Goal: Information Seeking & Learning: Learn about a topic

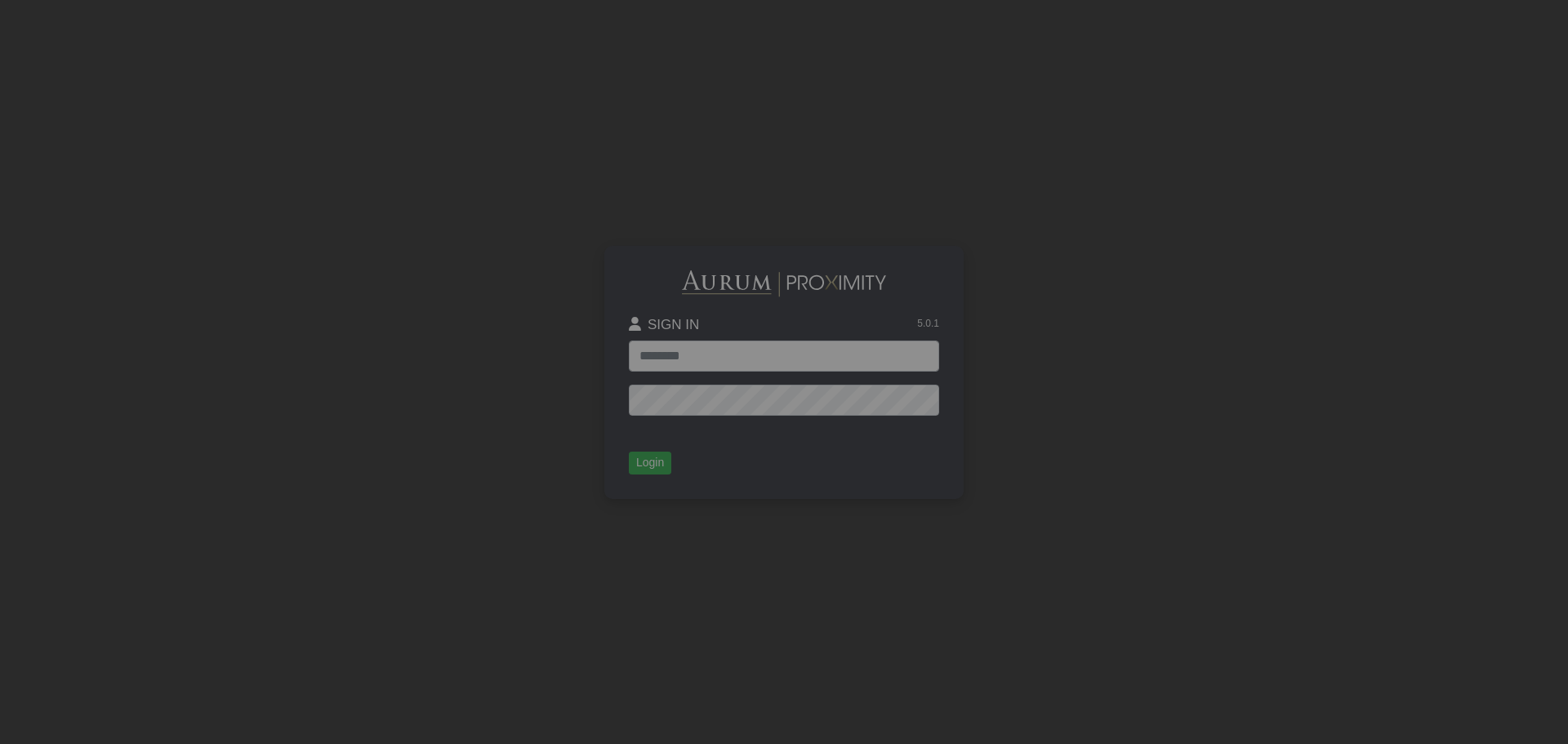
type input "**********"
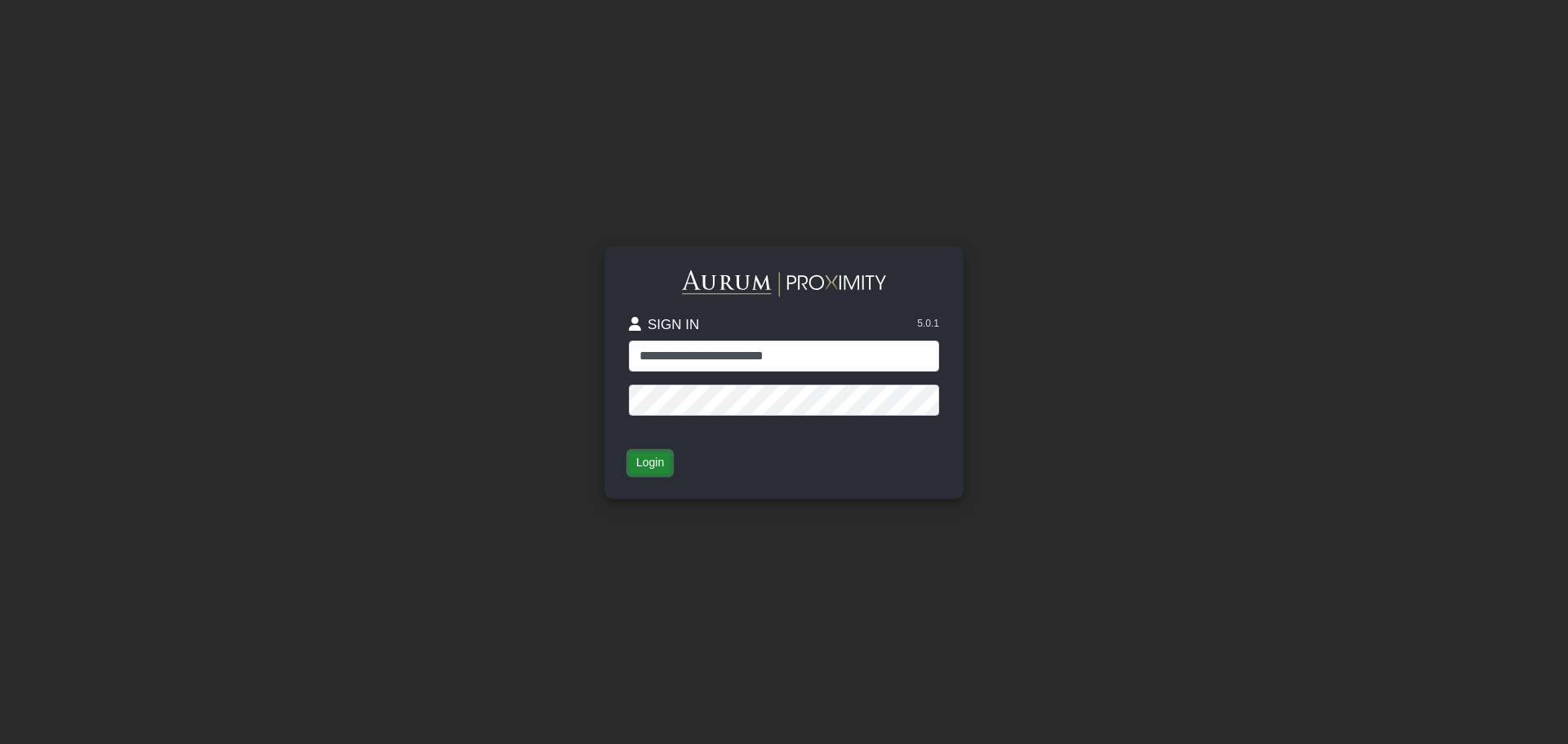
click at [643, 462] on button "Login" at bounding box center [650, 463] width 42 height 23
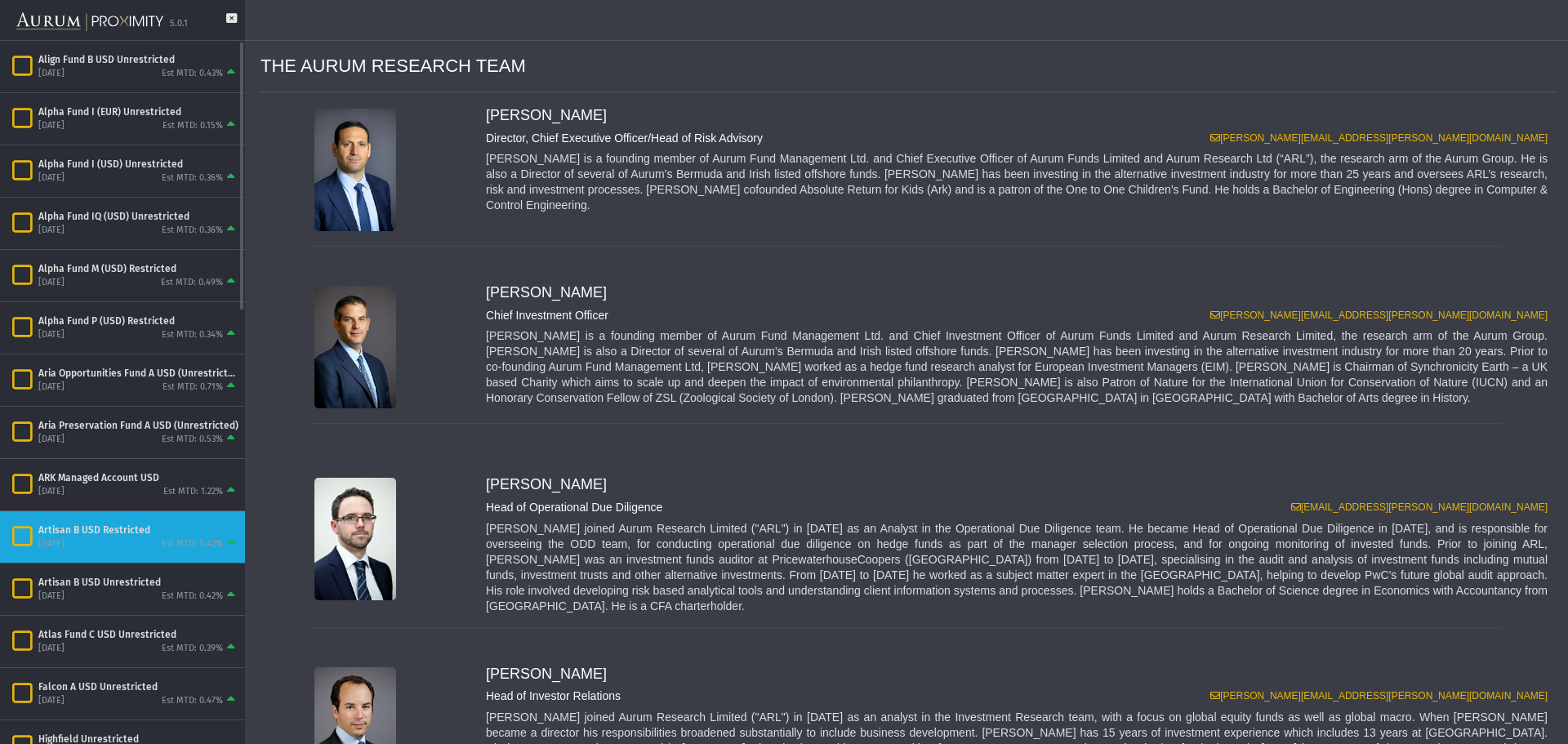
click at [109, 540] on div "[DATE] Est MTD: 0.42%" at bounding box center [138, 543] width 200 height 15
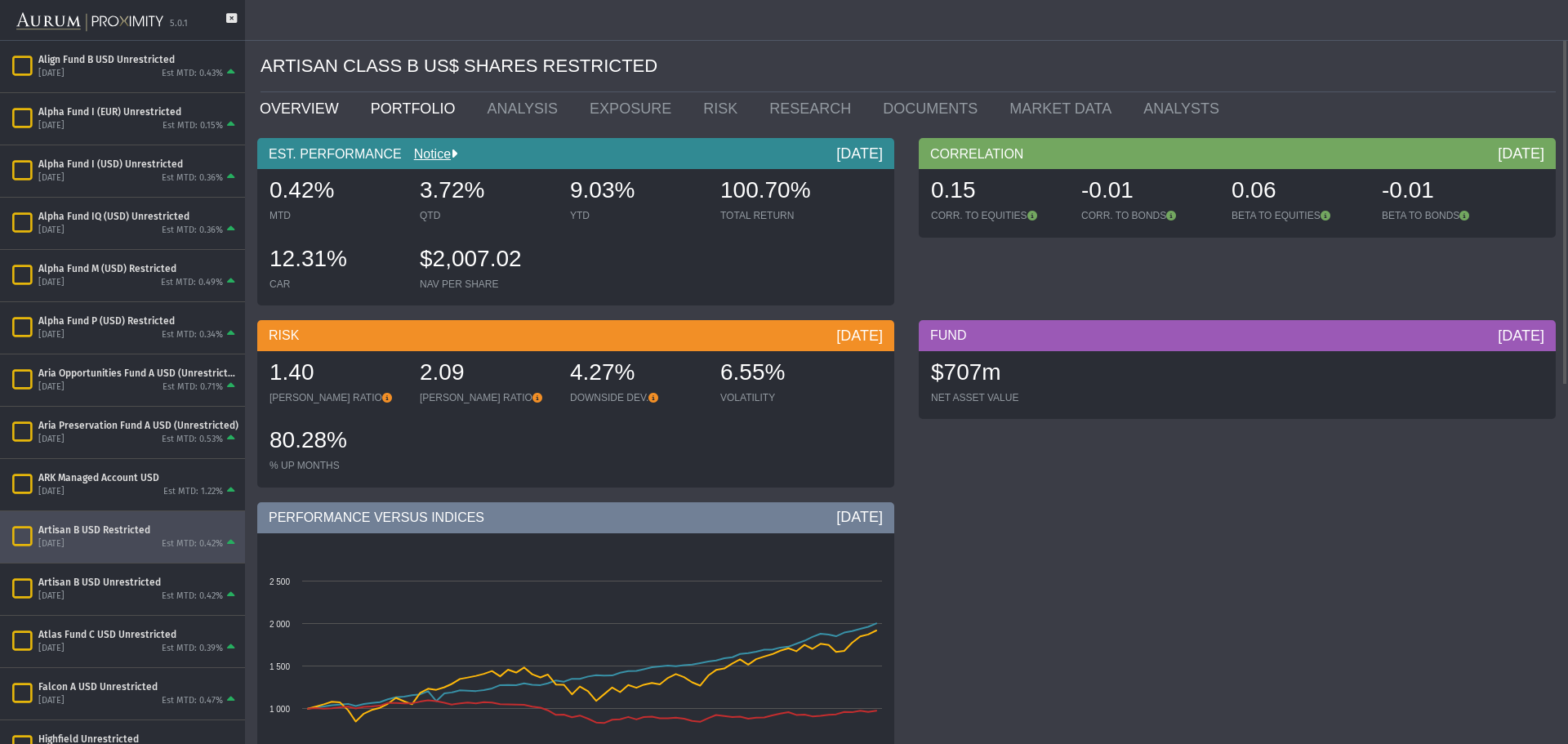
click at [401, 112] on link "PORTFOLIO" at bounding box center [416, 108] width 117 height 32
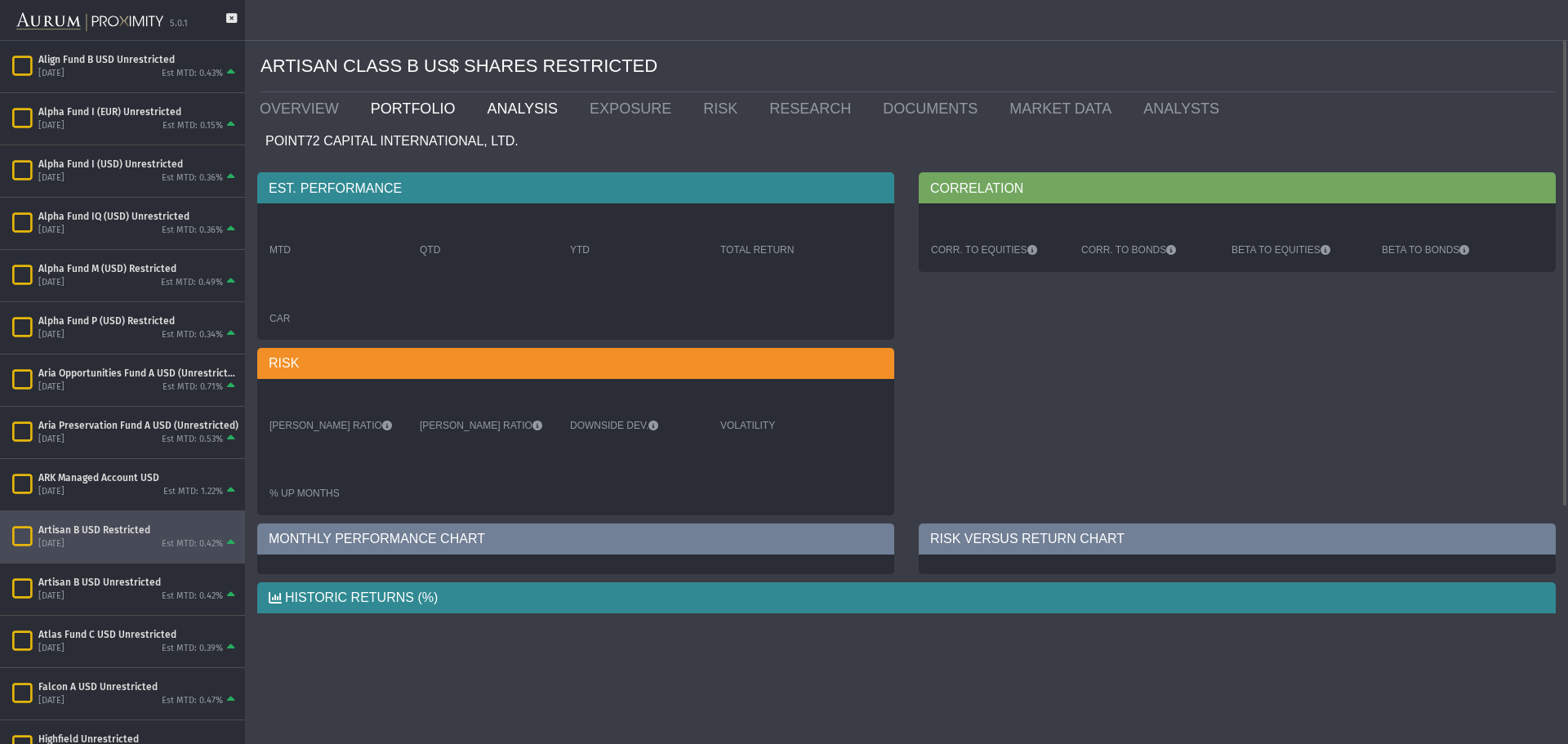
click at [512, 110] on link "ANALYSIS" at bounding box center [525, 108] width 103 height 32
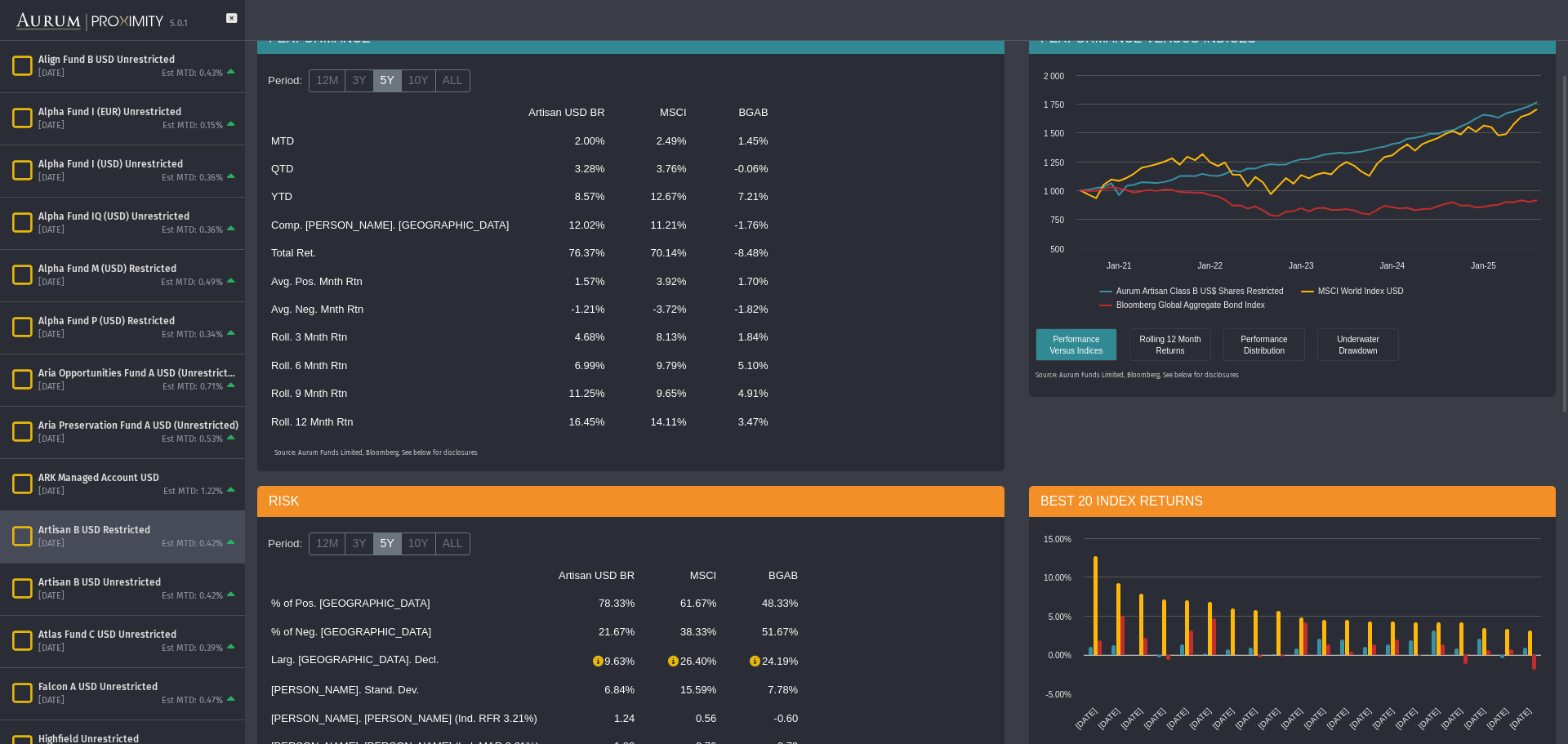
scroll to position [81, 0]
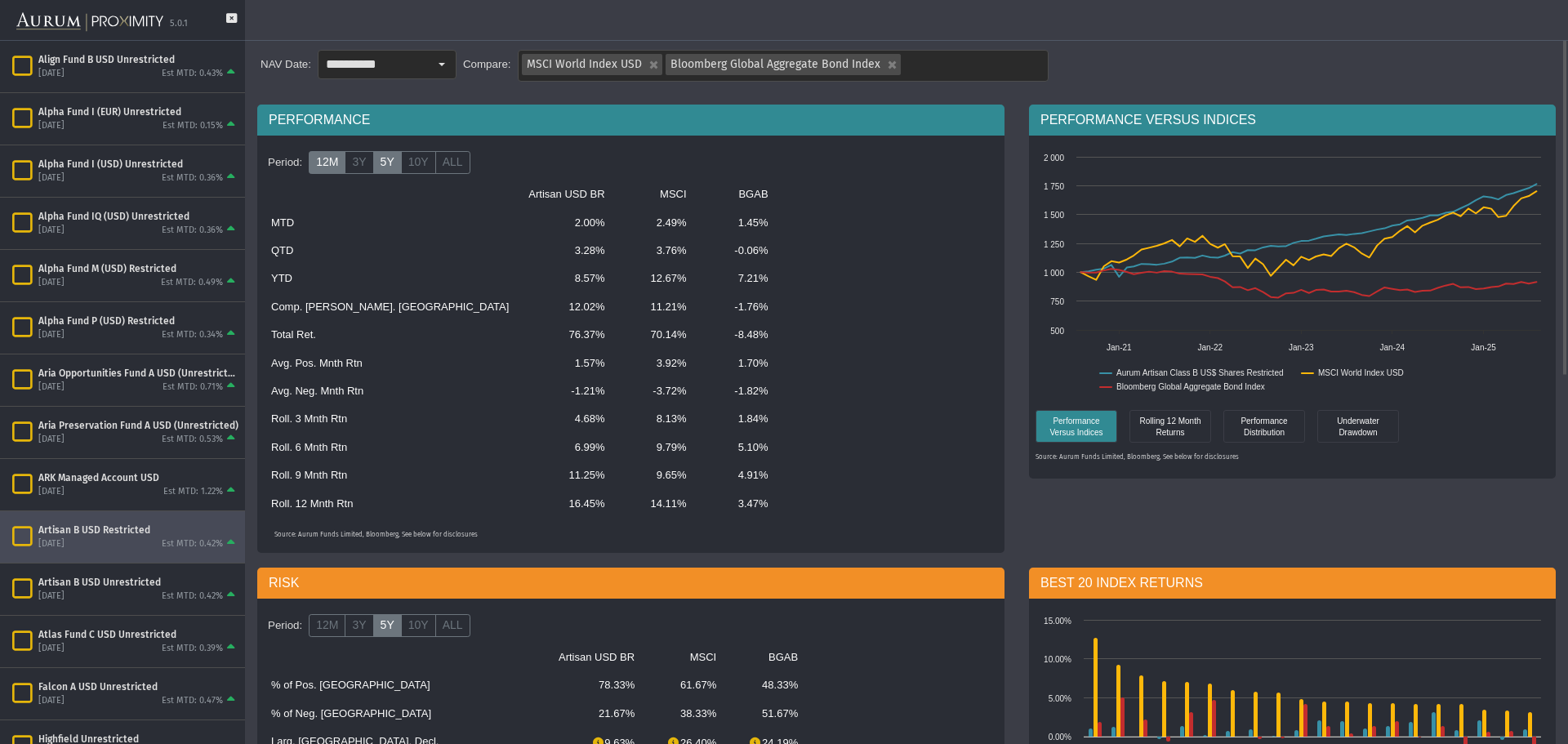
click at [325, 167] on label "12M" at bounding box center [326, 162] width 36 height 23
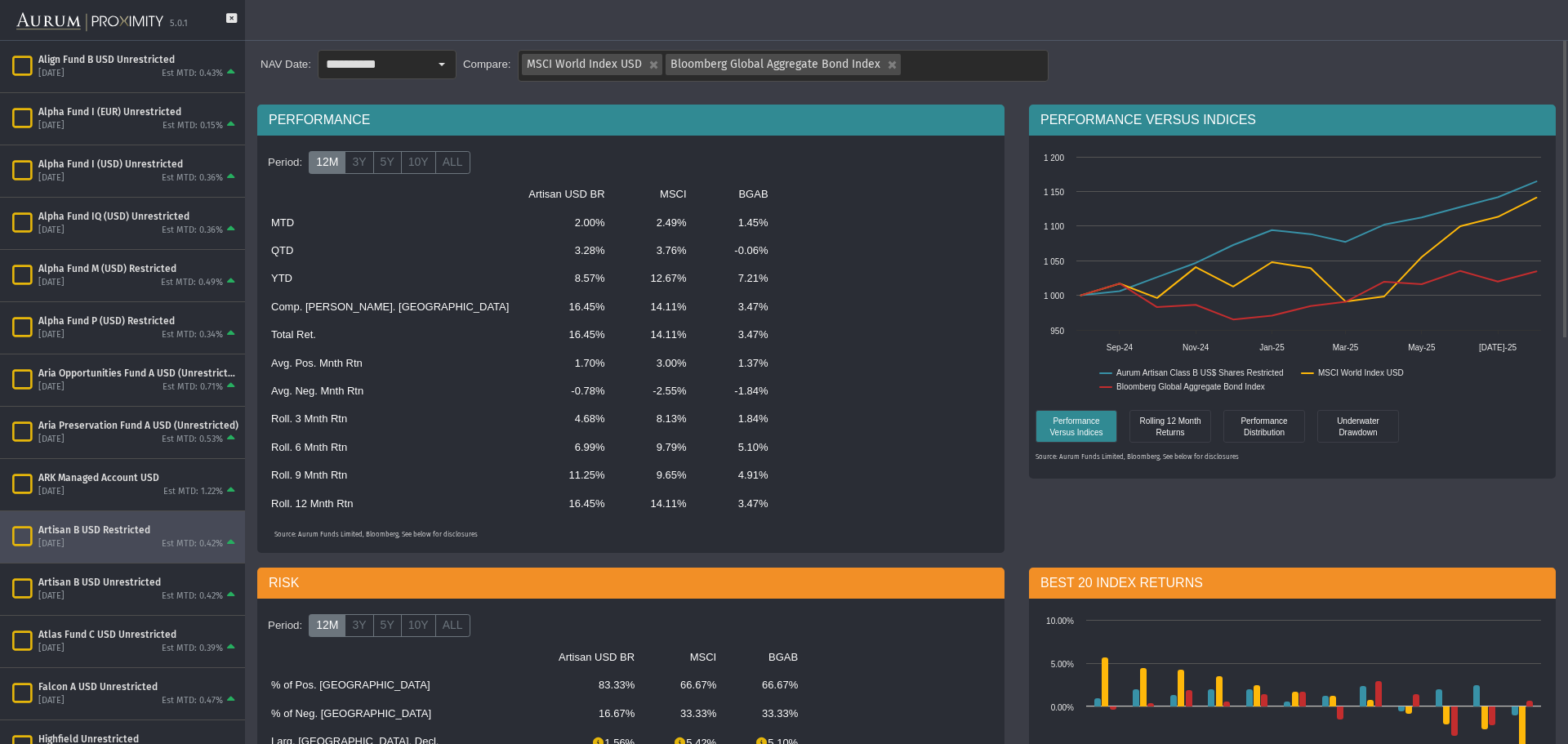
scroll to position [0, 0]
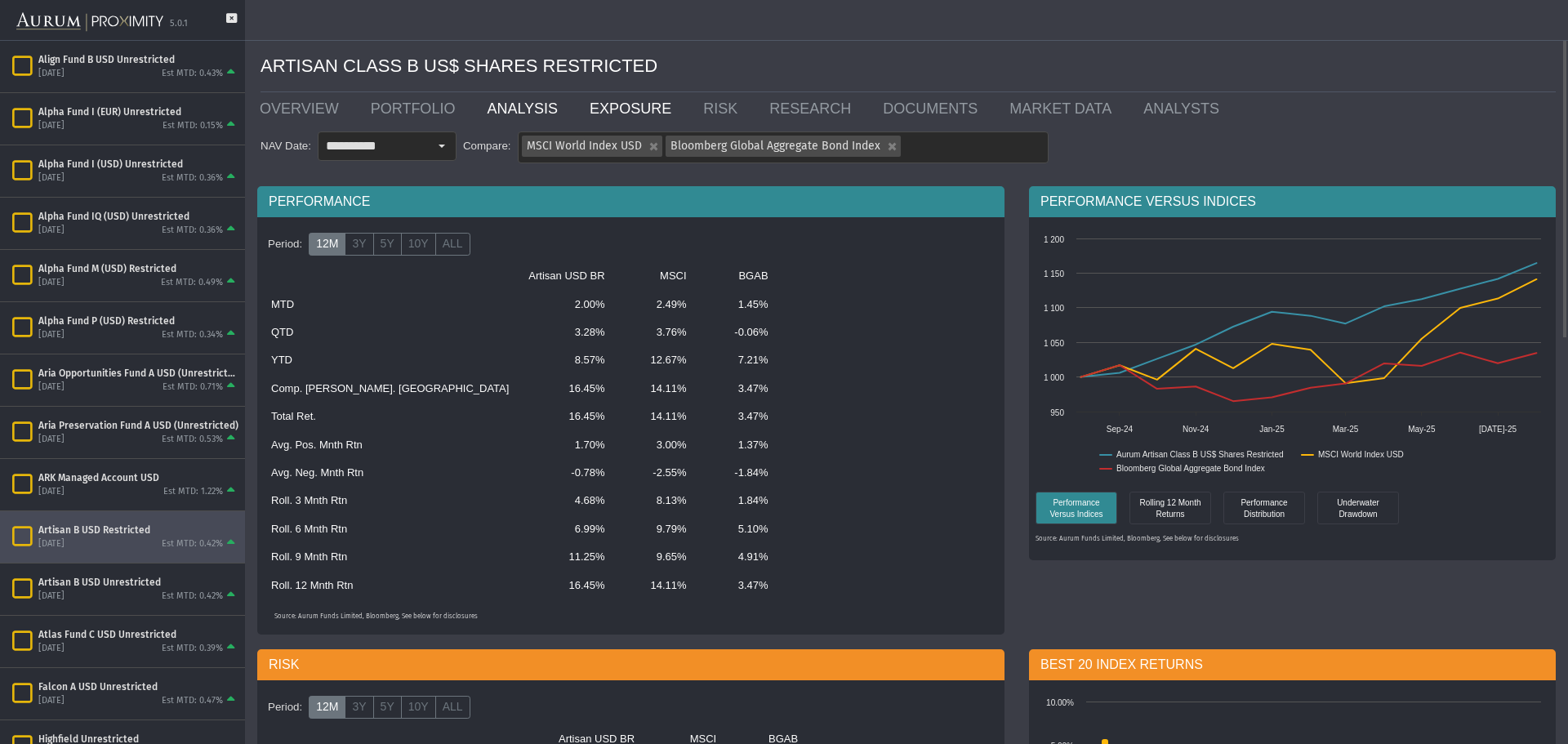
click at [606, 107] on link "EXPOSURE" at bounding box center [634, 108] width 114 height 32
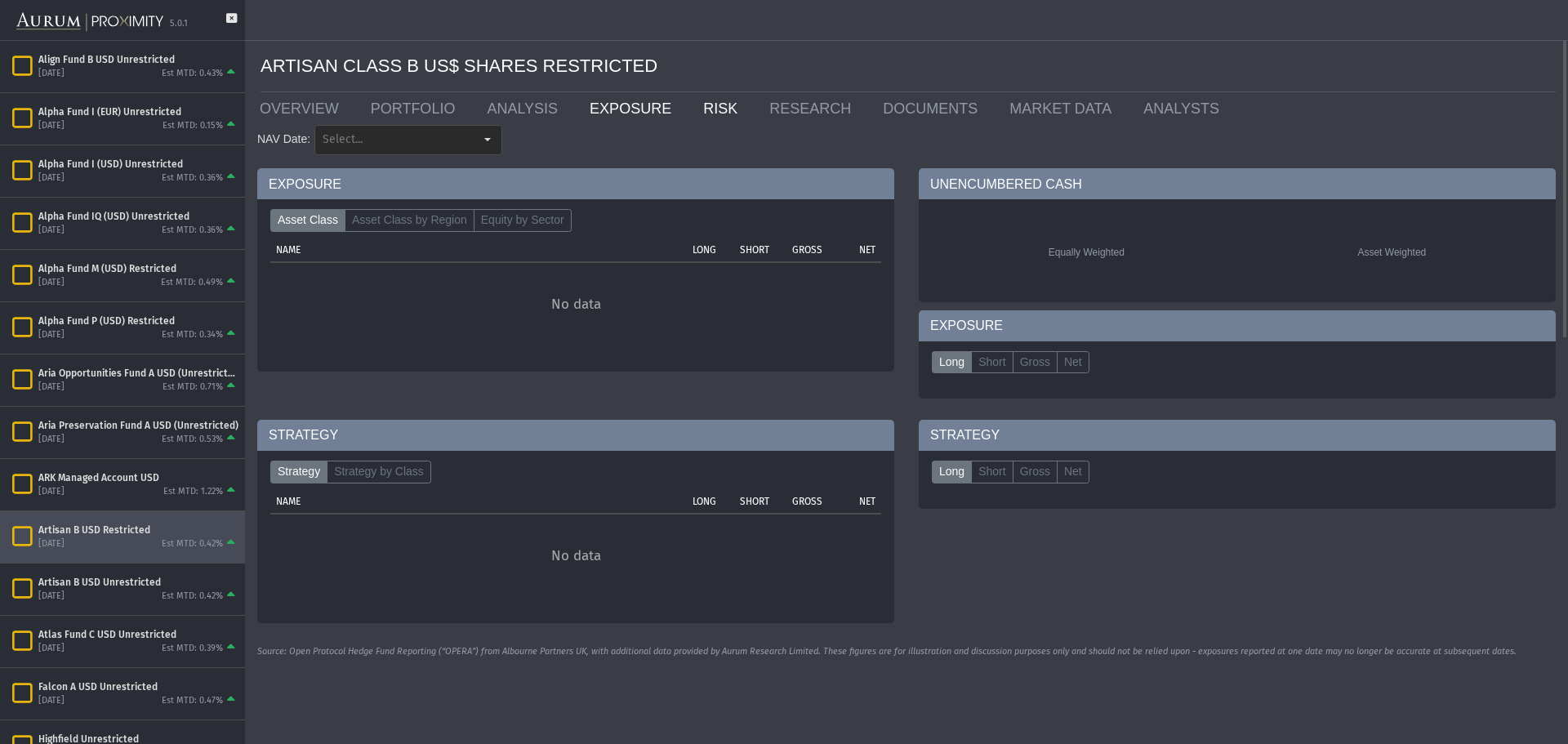
type input "********"
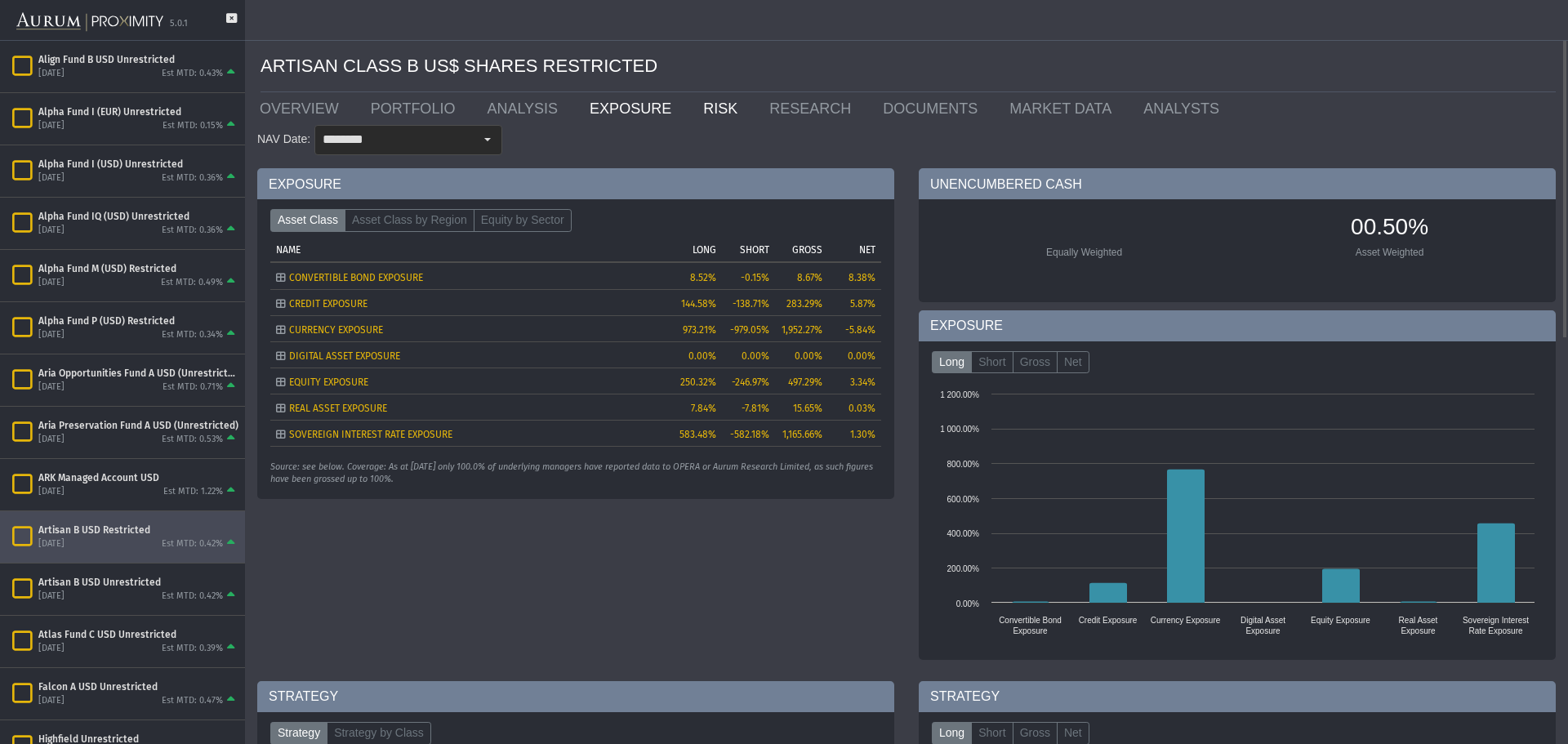
click at [691, 108] on link "RISK" at bounding box center [723, 108] width 66 height 32
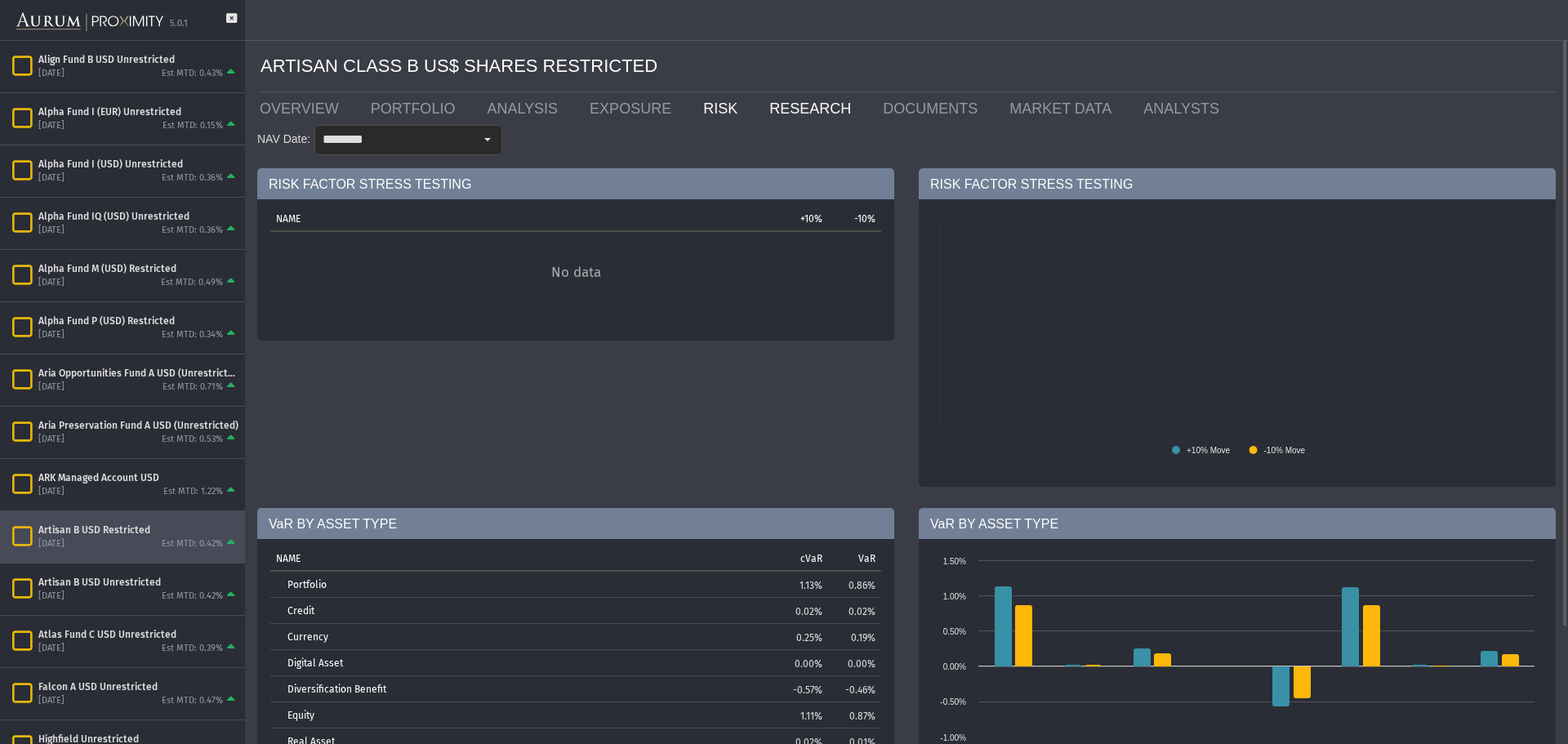
click at [757, 110] on link "RESEARCH" at bounding box center [813, 108] width 114 height 32
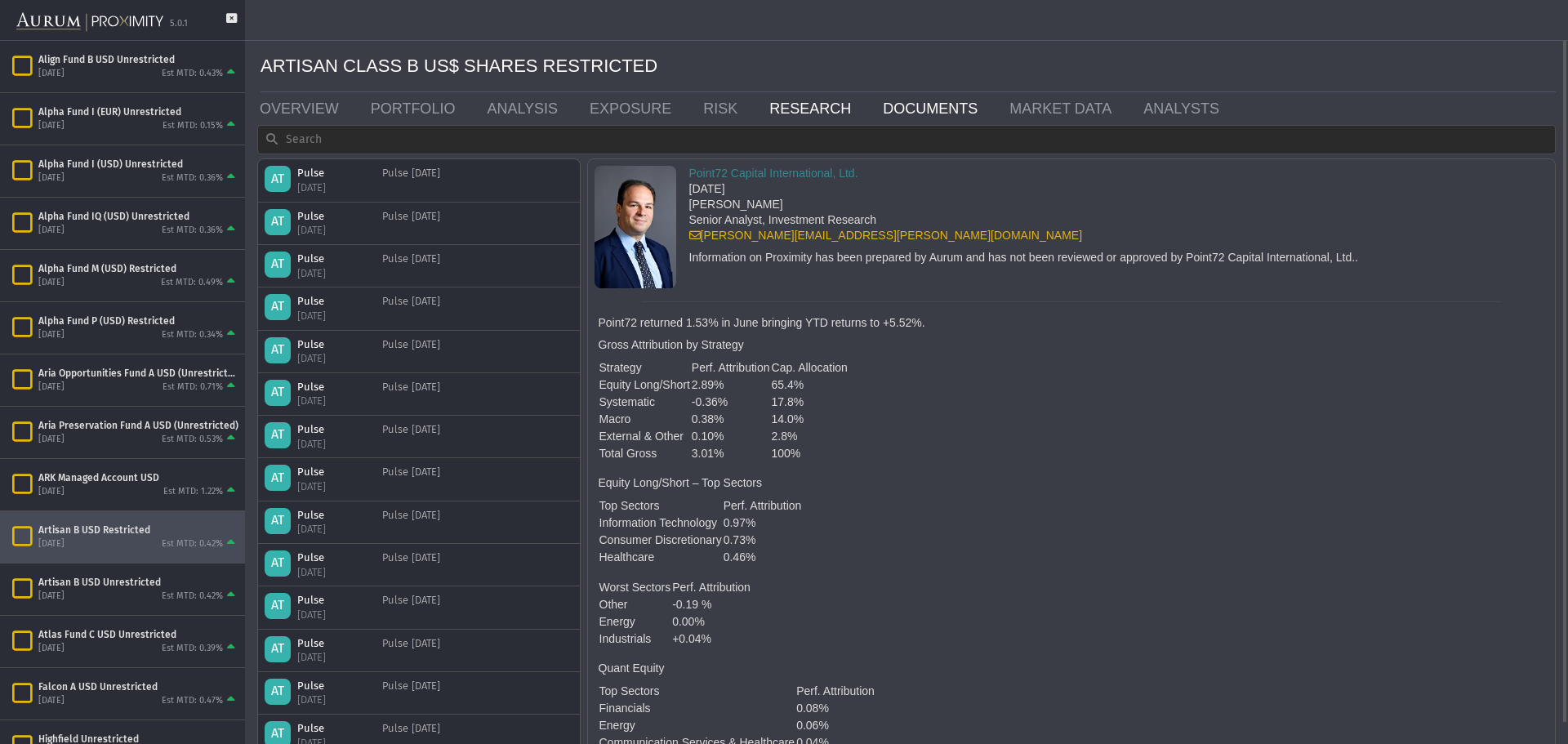
click at [870, 106] on link "DOCUMENTS" at bounding box center [933, 108] width 126 height 32
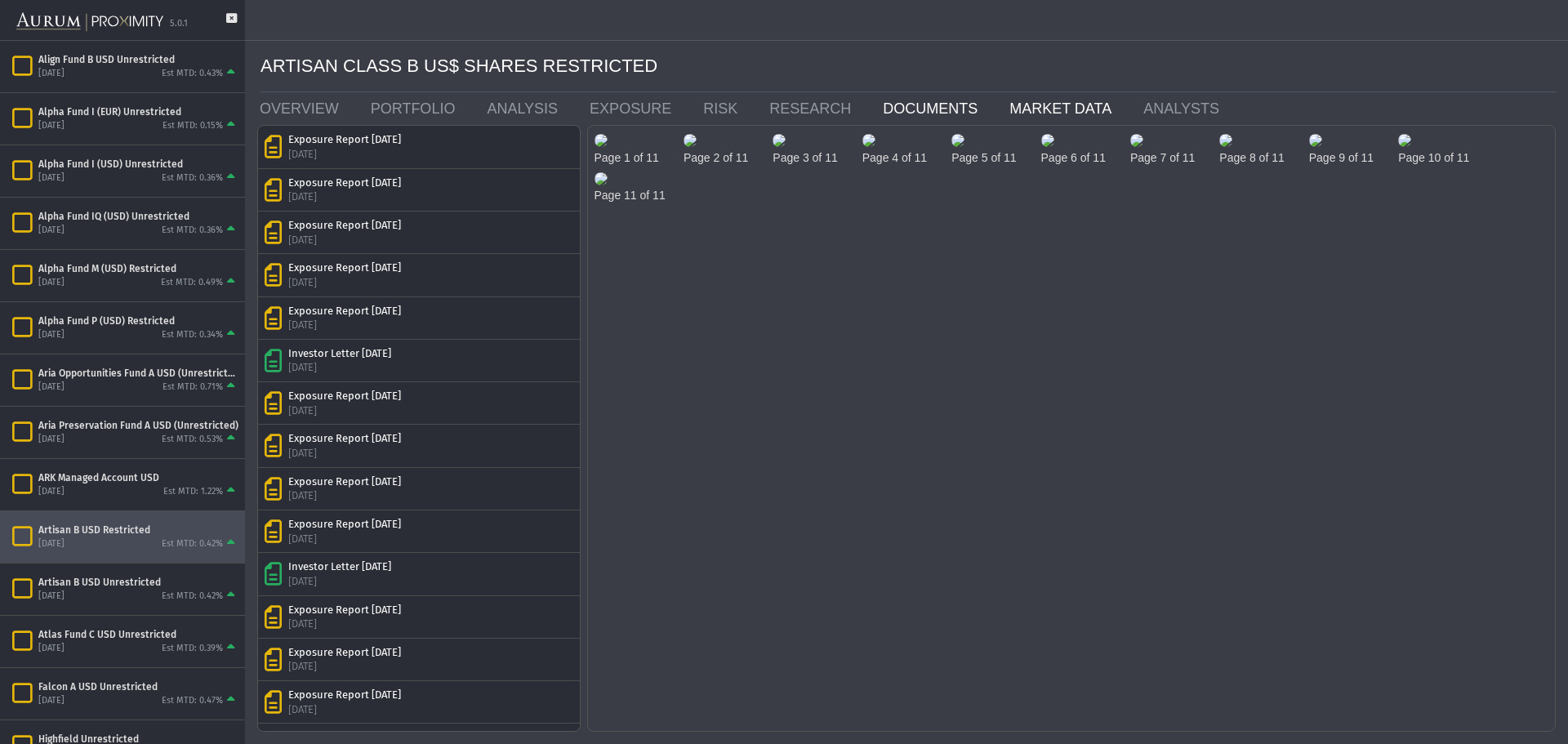
click at [1011, 108] on link "MARKET DATA" at bounding box center [1063, 108] width 134 height 32
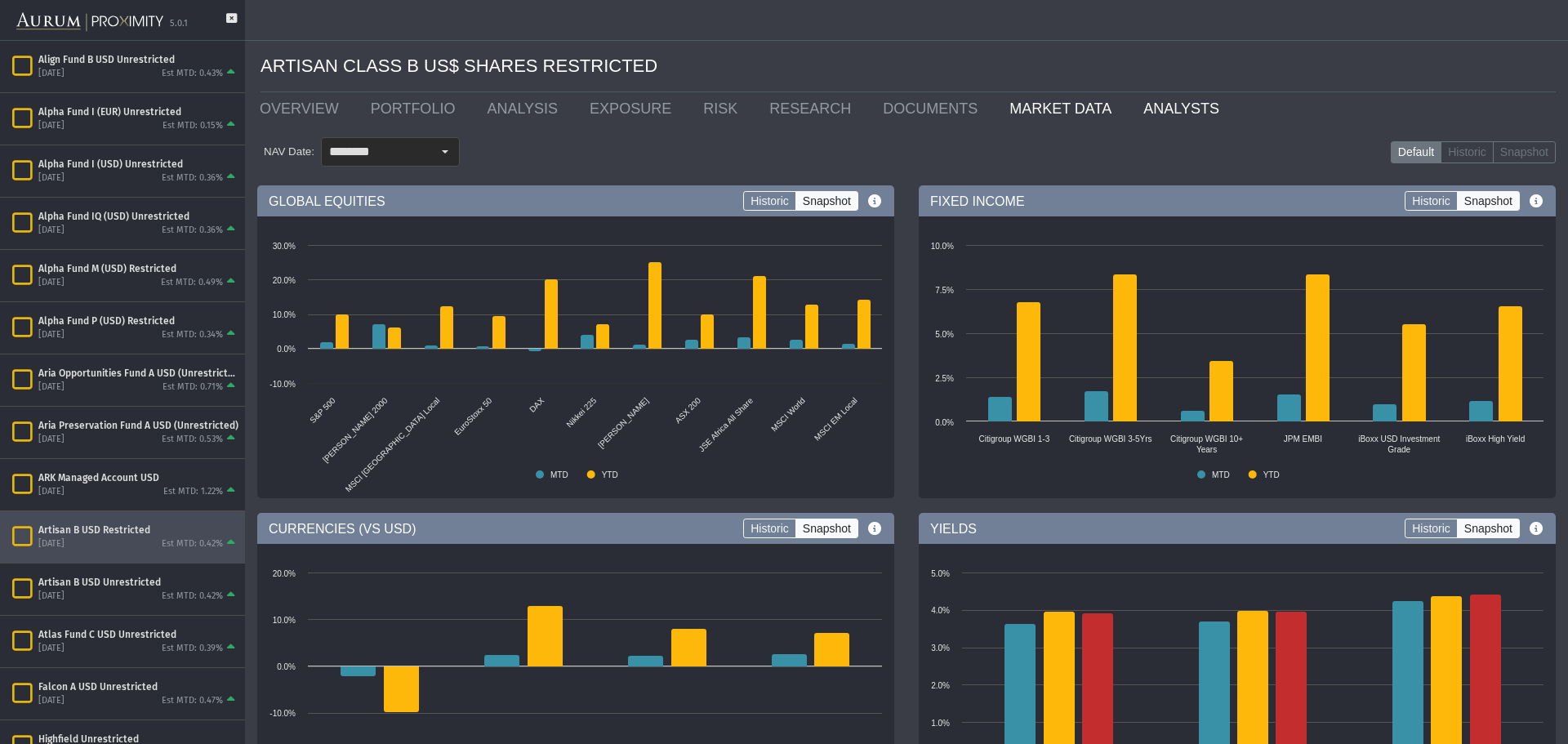
click at [1131, 106] on link "ANALYSTS" at bounding box center [1185, 108] width 108 height 32
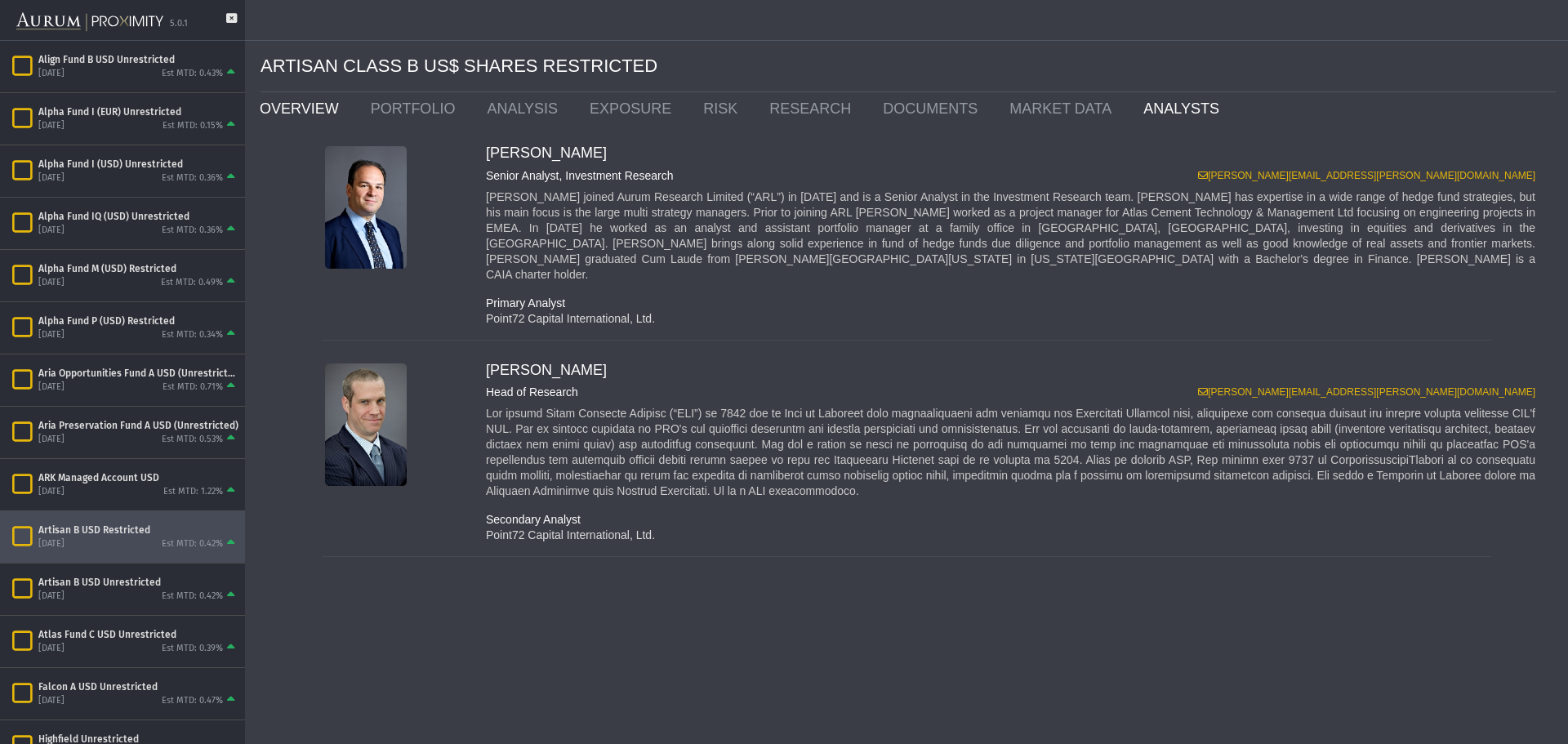
click at [300, 105] on link "OVERVIEW" at bounding box center [302, 108] width 111 height 32
